Goal: Task Accomplishment & Management: Use online tool/utility

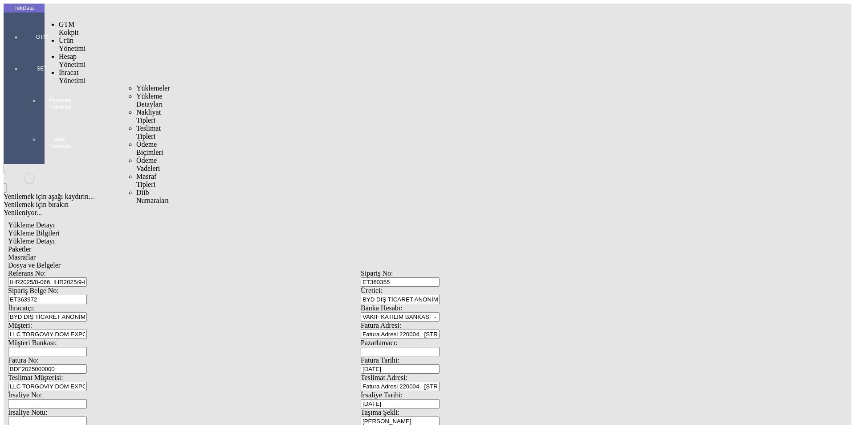
drag, startPoint x: 65, startPoint y: 48, endPoint x: 119, endPoint y: 52, distance: 54.9
click at [65, 69] on span "İhracat Yönetimi" at bounding box center [72, 77] width 27 height 16
click at [136, 84] on span "Yüklemeler" at bounding box center [153, 88] width 34 height 8
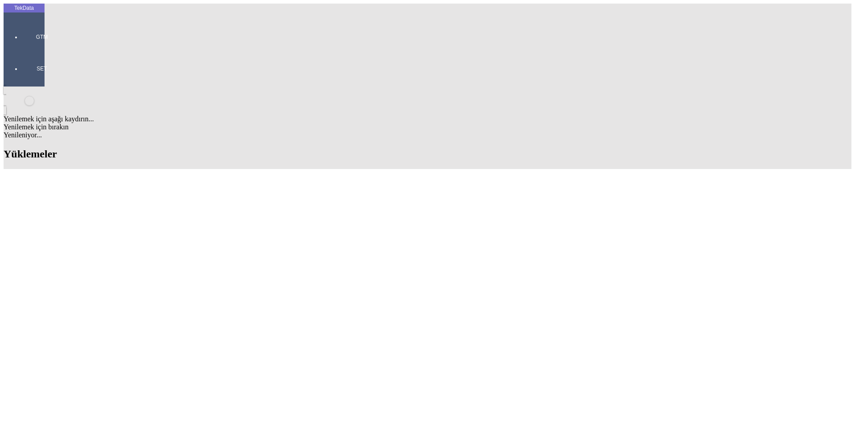
drag, startPoint x: 92, startPoint y: 273, endPoint x: 49, endPoint y: 276, distance: 43.8
copy td "IHR2025/9-072"
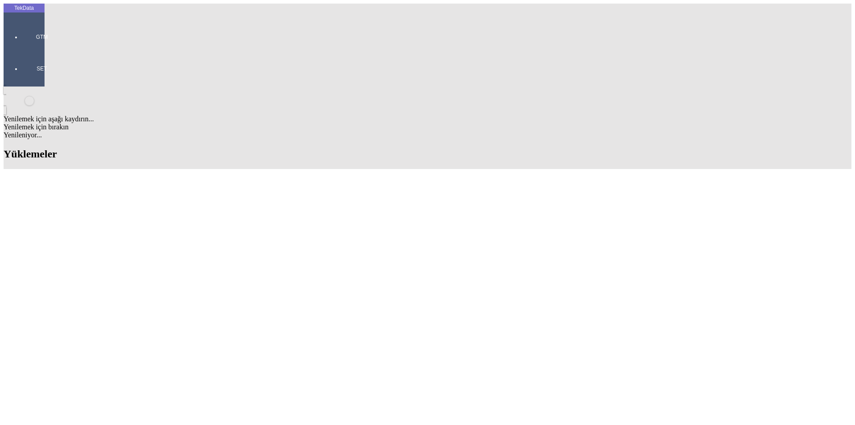
drag, startPoint x: 369, startPoint y: 262, endPoint x: 417, endPoint y: 262, distance: 48.1
copy td "IHR2025000000082"
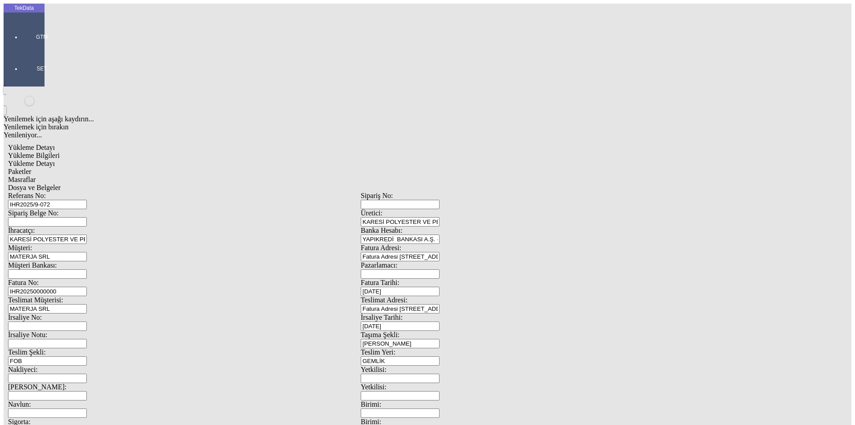
drag, startPoint x: 0, startPoint y: 288, endPoint x: 49, endPoint y: 250, distance: 61.8
click at [4, 86] on app-side-navigation-menu "TekData GTM SET" at bounding box center [24, 45] width 41 height 83
click at [87, 321] on input "İrsaliye No:" at bounding box center [47, 325] width 79 height 9
drag, startPoint x: 173, startPoint y: 150, endPoint x: 50, endPoint y: 158, distance: 123.7
click at [50, 192] on div "Referans No: IHR2025/9-072 Sipariş No: Sipariş Belge No: Üretici: KARESİ POLYES…" at bounding box center [361, 400] width 706 height 417
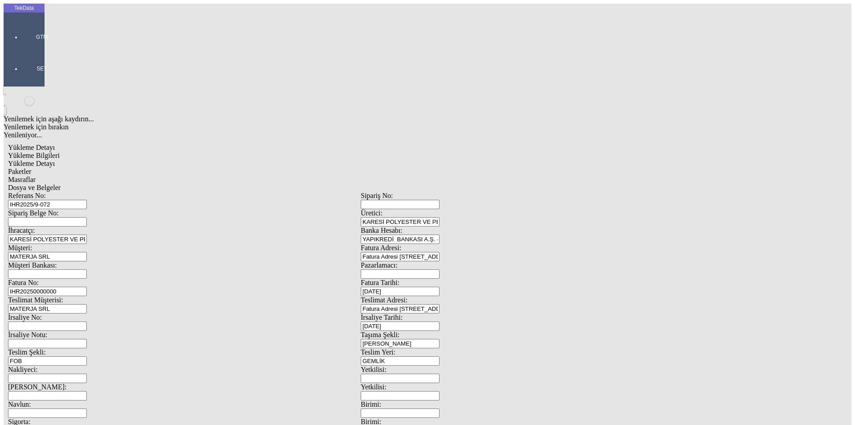
paste input "82"
type input "IHR2025000000083"
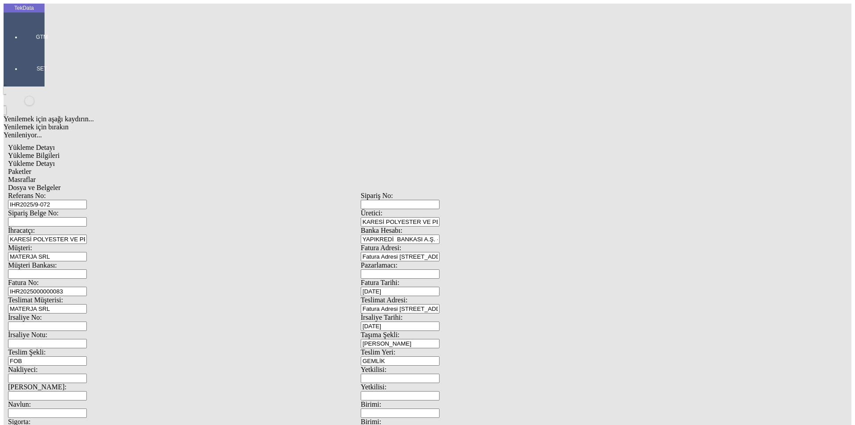
scroll to position [0, 0]
click at [138, 159] on div "Yükleme Detayı" at bounding box center [361, 163] width 706 height 8
click at [88, 151] on div "Yükleme Bilgileri" at bounding box center [361, 155] width 706 height 8
click at [31, 49] on div at bounding box center [41, 49] width 41 height 0
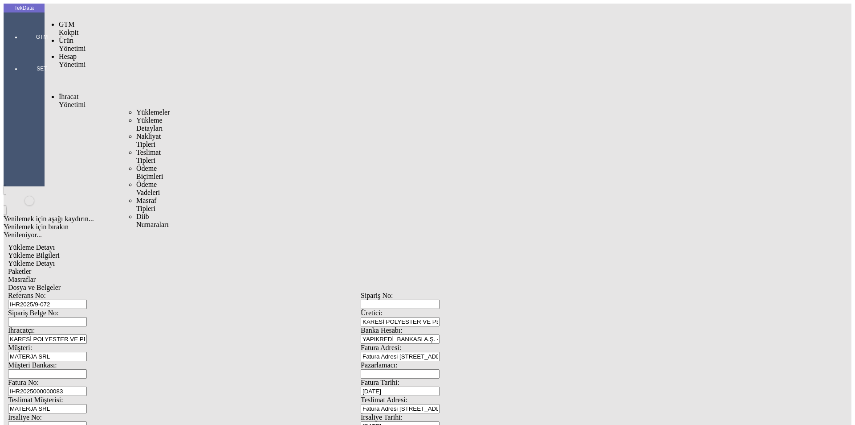
click at [78, 93] on span "İhracat Yönetimi" at bounding box center [72, 101] width 27 height 16
click at [136, 108] on span "Yüklemeler" at bounding box center [153, 112] width 34 height 8
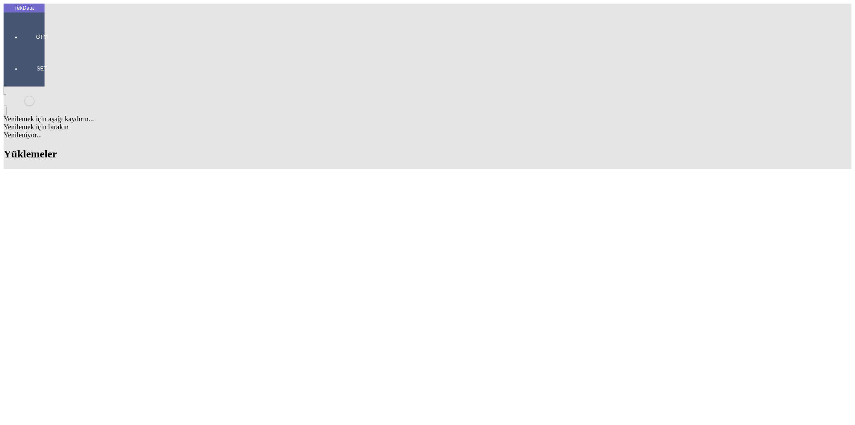
scroll to position [312, 0]
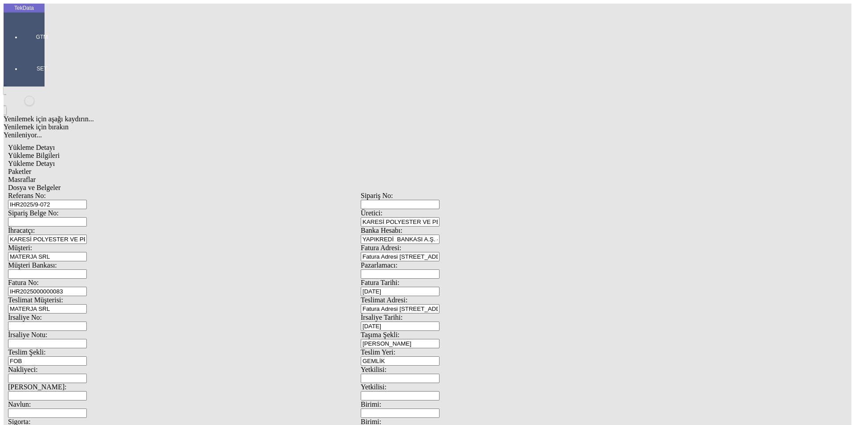
click at [55, 159] on span "Yükleme Detayı" at bounding box center [31, 163] width 47 height 8
